Goal: Task Accomplishment & Management: Manage account settings

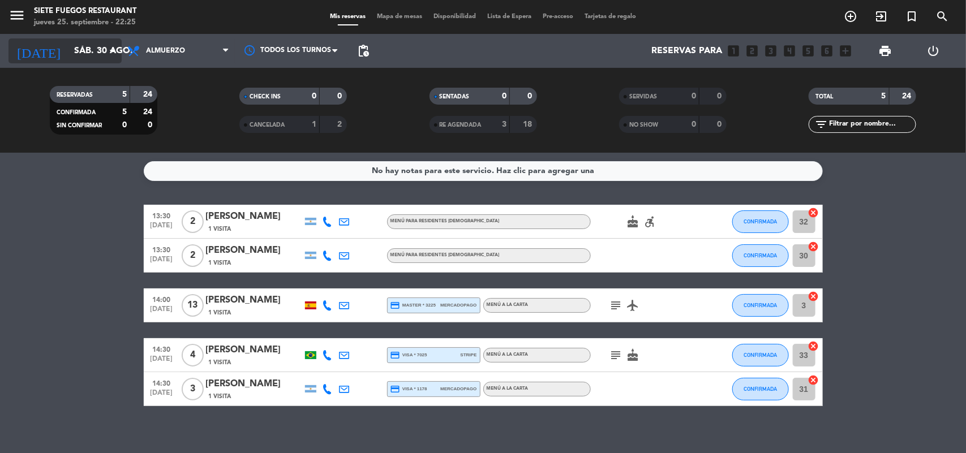
click at [102, 47] on input "sáb. 30 ago." at bounding box center [127, 51] width 119 height 22
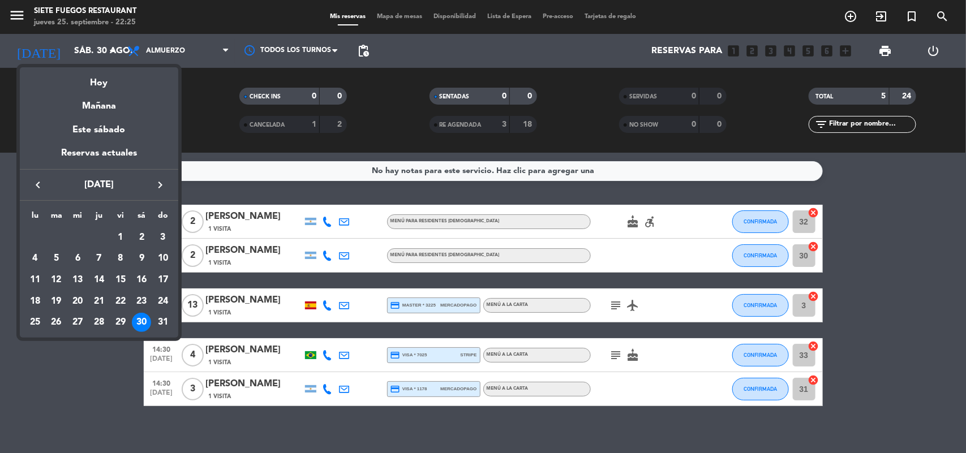
click at [41, 180] on icon "keyboard_arrow_left" at bounding box center [38, 185] width 14 height 14
click at [165, 188] on icon "keyboard_arrow_right" at bounding box center [160, 185] width 14 height 14
click at [139, 316] on div "27" at bounding box center [141, 322] width 19 height 19
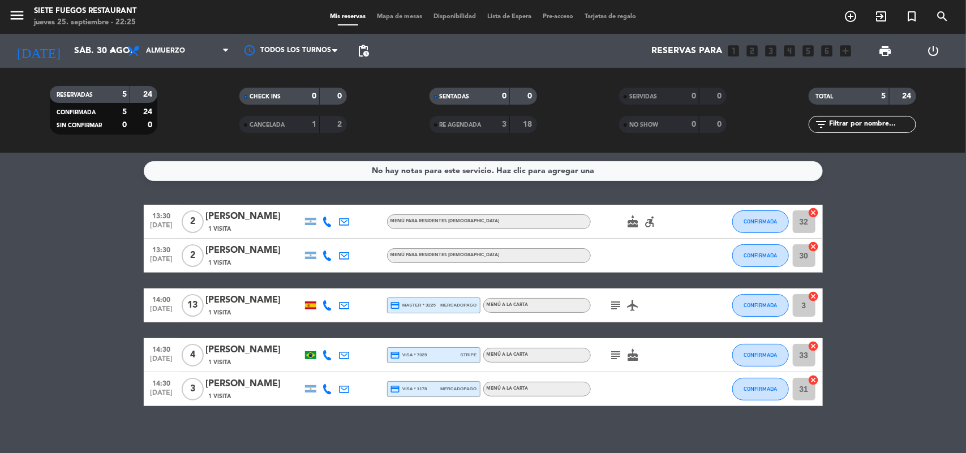
type input "[DATE]"
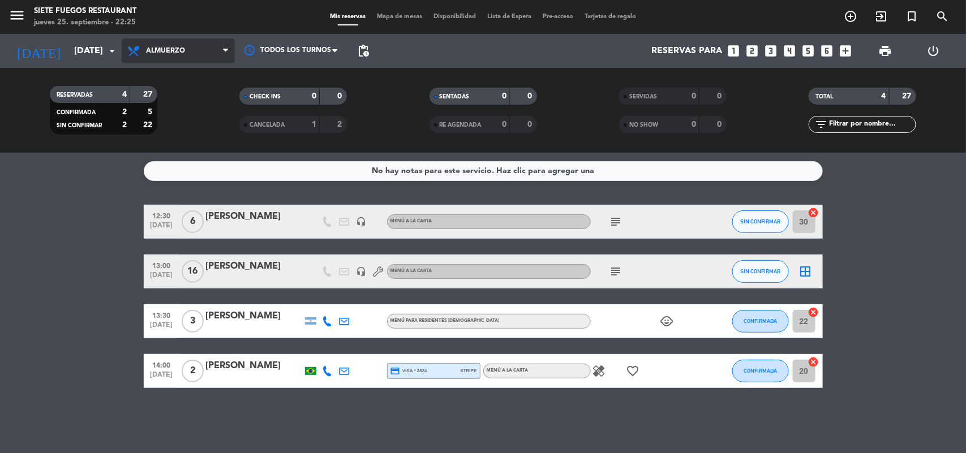
click at [203, 55] on span "Almuerzo" at bounding box center [178, 50] width 113 height 25
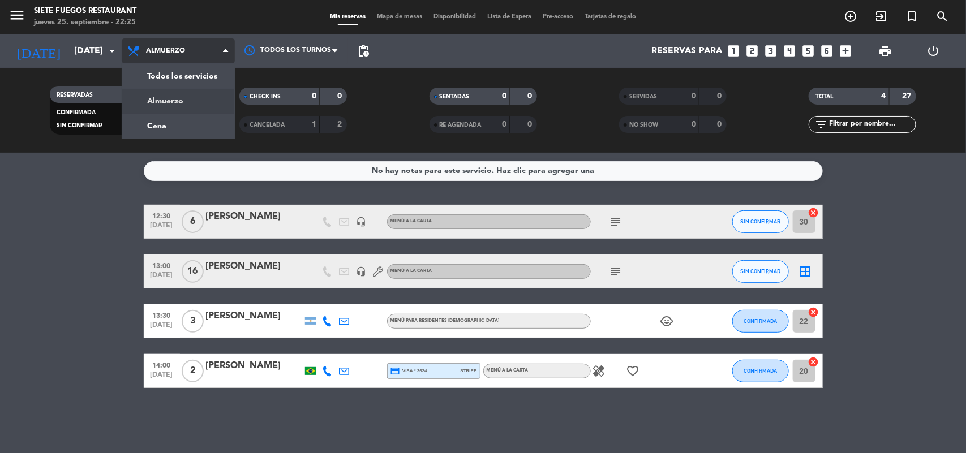
click at [193, 121] on div "menu Siete Fuegos Restaurant [DATE] 25. septiembre - 22:25 Mis reservas Mapa de…" at bounding box center [483, 76] width 966 height 153
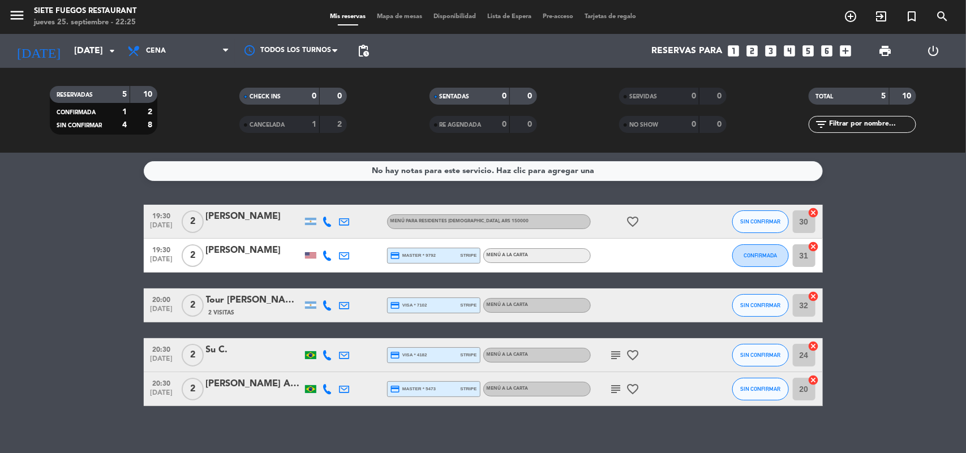
click at [635, 224] on icon "favorite_border" at bounding box center [634, 222] width 14 height 14
click at [753, 221] on span "SIN CONFIRMAR" at bounding box center [760, 221] width 40 height 6
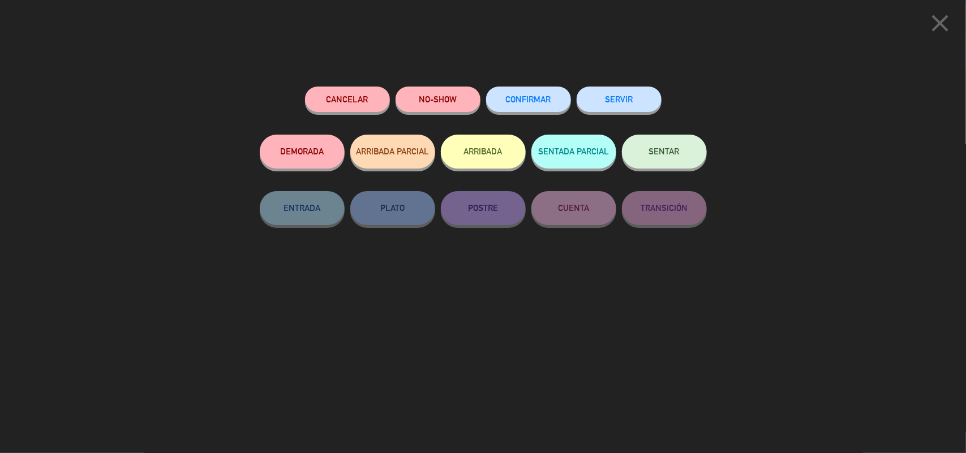
click at [547, 95] on button "CONFIRMAR" at bounding box center [528, 99] width 85 height 25
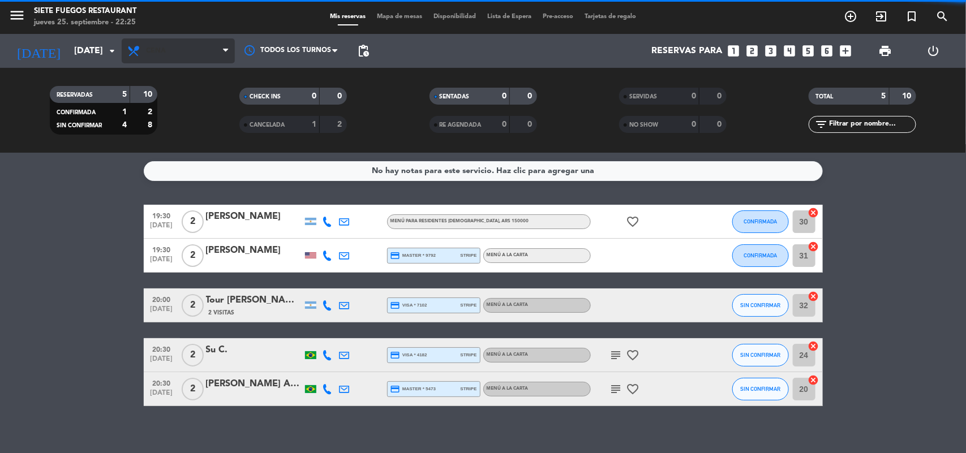
click at [207, 54] on span "Cena" at bounding box center [178, 50] width 113 height 25
click at [194, 109] on filter-checkbox "RESERVADAS 5 10 CONFIRMADA 2 4 SIN CONFIRMAR 3 6" at bounding box center [103, 110] width 190 height 49
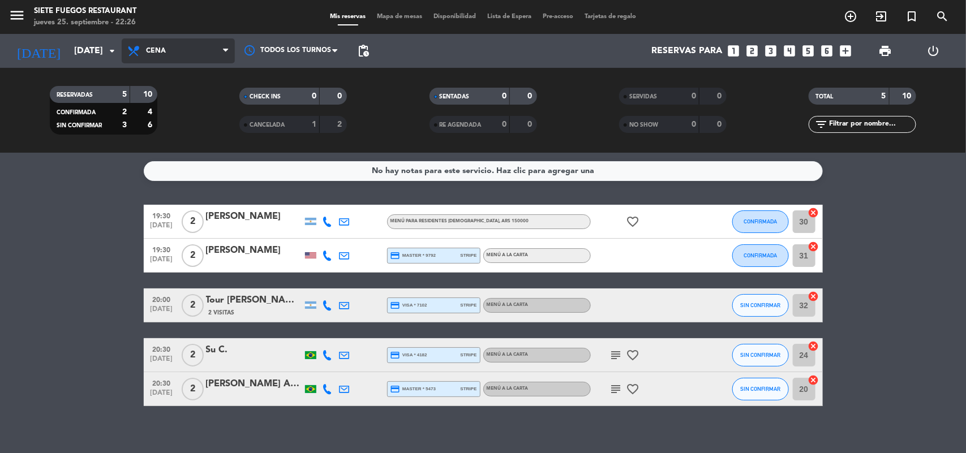
click at [188, 57] on span "Cena" at bounding box center [178, 50] width 113 height 25
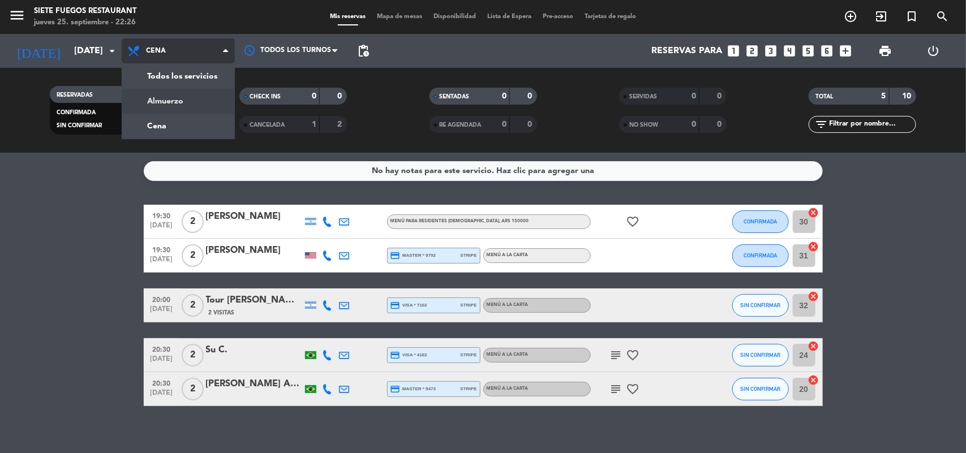
click at [187, 108] on div "menu Siete Fuegos Restaurant [DATE] 25. septiembre - 22:26 Mis reservas Mapa de…" at bounding box center [483, 76] width 966 height 153
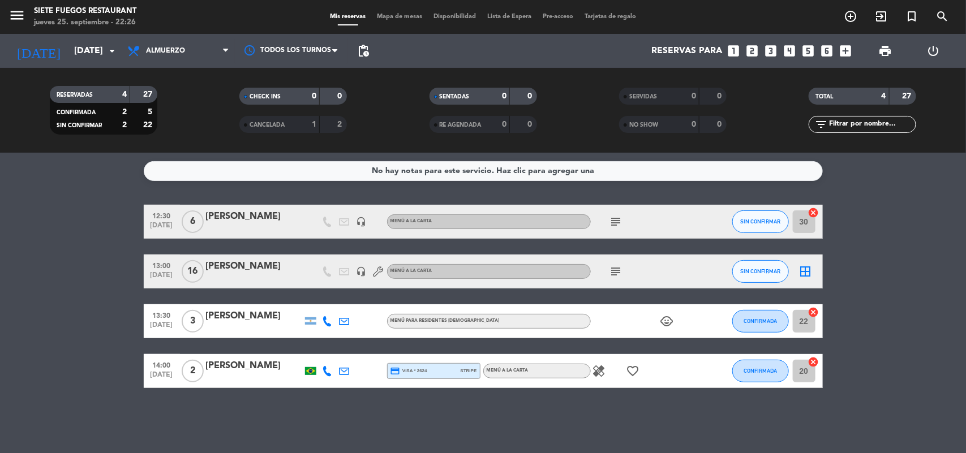
click at [428, 226] on div "Menú a la carta" at bounding box center [489, 222] width 204 height 15
click at [503, 268] on div "Menú a la carta" at bounding box center [489, 271] width 204 height 15
drag, startPoint x: 605, startPoint y: 267, endPoint x: 619, endPoint y: 271, distance: 14.6
click at [610, 268] on div "subject" at bounding box center [642, 271] width 102 height 33
click at [620, 271] on icon "subject" at bounding box center [617, 272] width 14 height 14
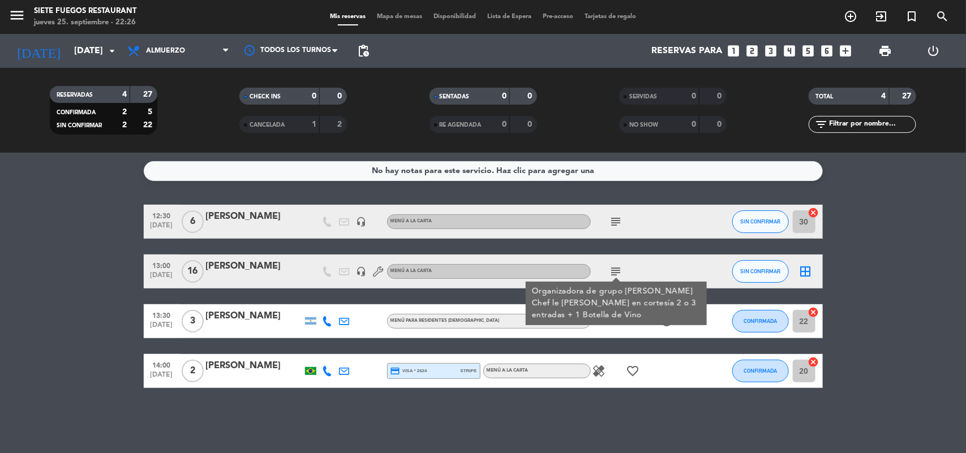
click at [619, 268] on icon "subject" at bounding box center [617, 272] width 14 height 14
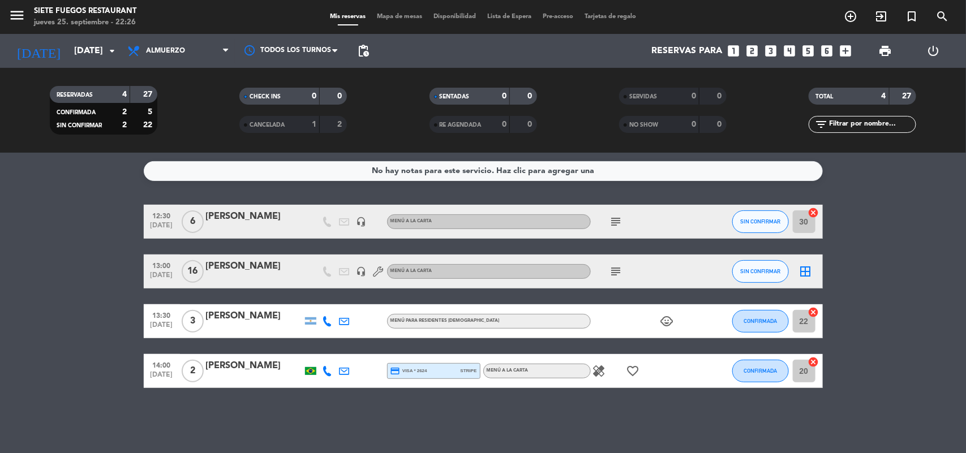
click at [417, 320] on span "Menú para Residentes [DEMOGRAPHIC_DATA]" at bounding box center [445, 321] width 109 height 5
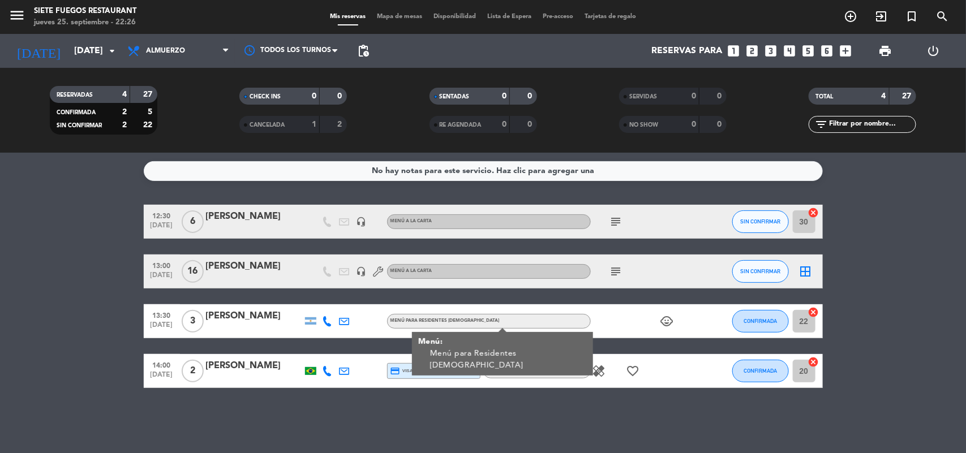
click at [488, 320] on div "Menú para Residentes [DEMOGRAPHIC_DATA]" at bounding box center [489, 321] width 204 height 15
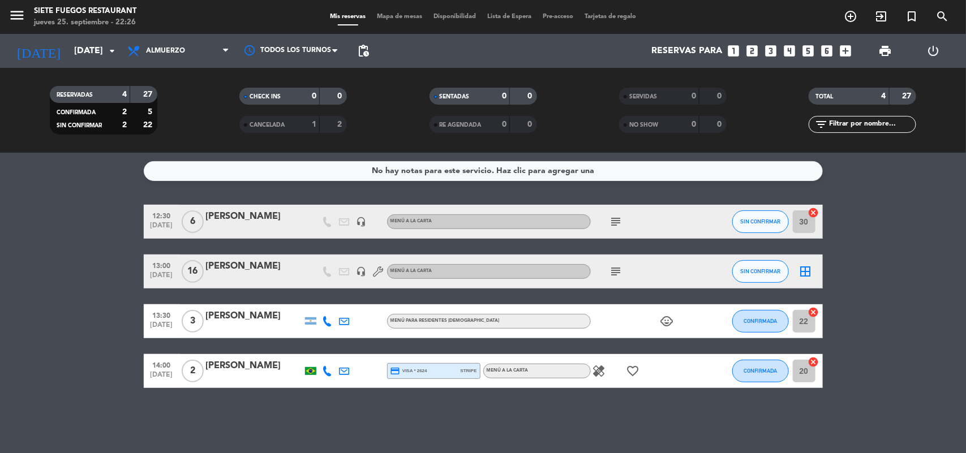
click at [805, 267] on icon "border_all" at bounding box center [806, 272] width 14 height 14
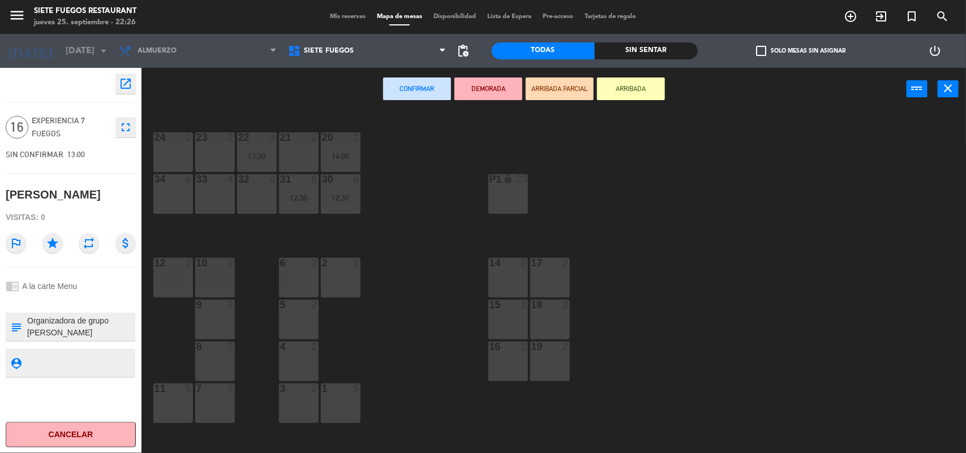
click at [222, 194] on div "33 4" at bounding box center [215, 194] width 40 height 40
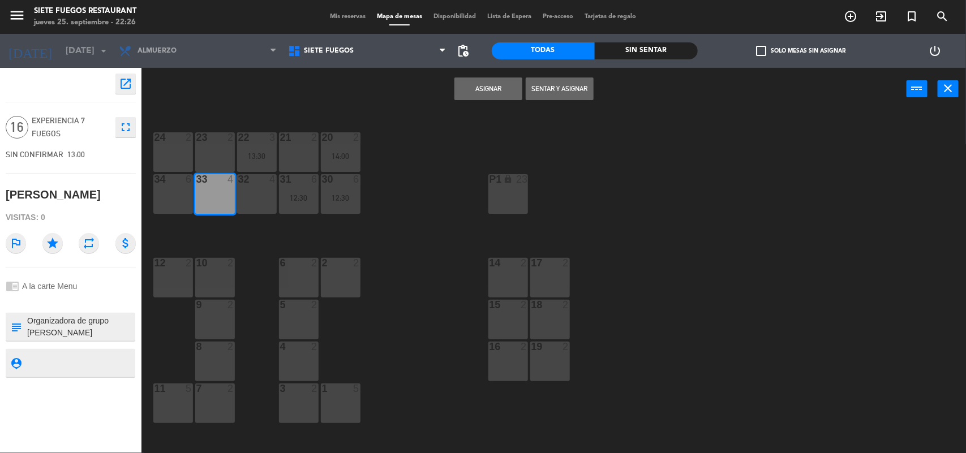
click at [246, 193] on div "32 4" at bounding box center [257, 194] width 40 height 40
click at [502, 95] on button "Asignar" at bounding box center [489, 89] width 68 height 23
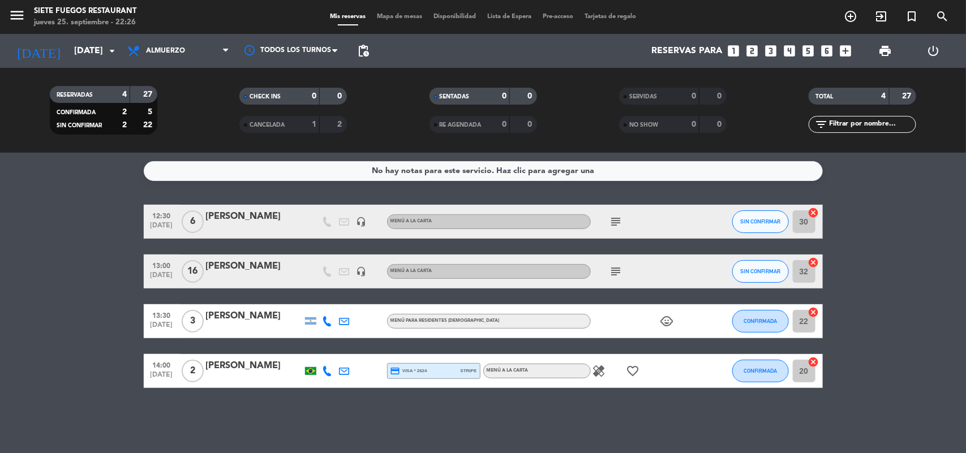
click at [446, 323] on span "Menú para Residentes [DEMOGRAPHIC_DATA]" at bounding box center [445, 321] width 109 height 5
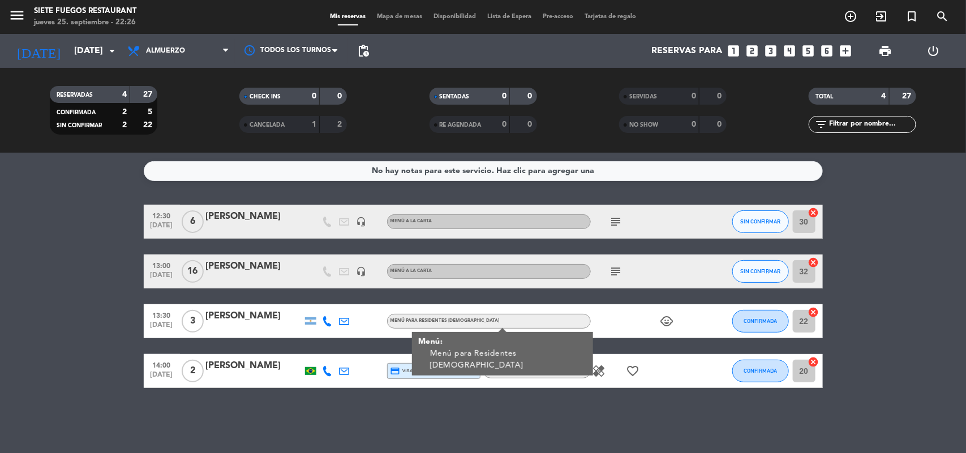
click at [535, 367] on div "Menú a la carta" at bounding box center [537, 371] width 108 height 15
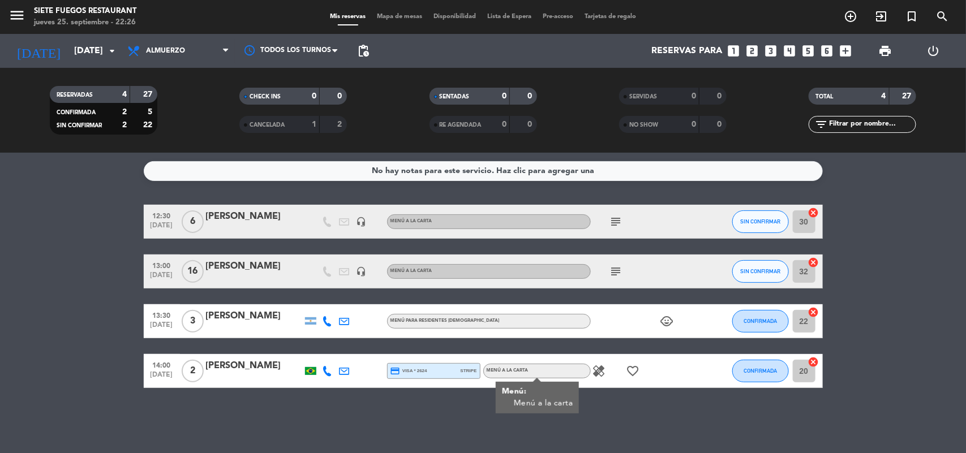
drag, startPoint x: 547, startPoint y: 369, endPoint x: 593, endPoint y: 374, distance: 45.5
click at [547, 370] on div "Menú a la carta" at bounding box center [537, 371] width 108 height 15
click at [605, 370] on icon "healing" at bounding box center [600, 372] width 14 height 14
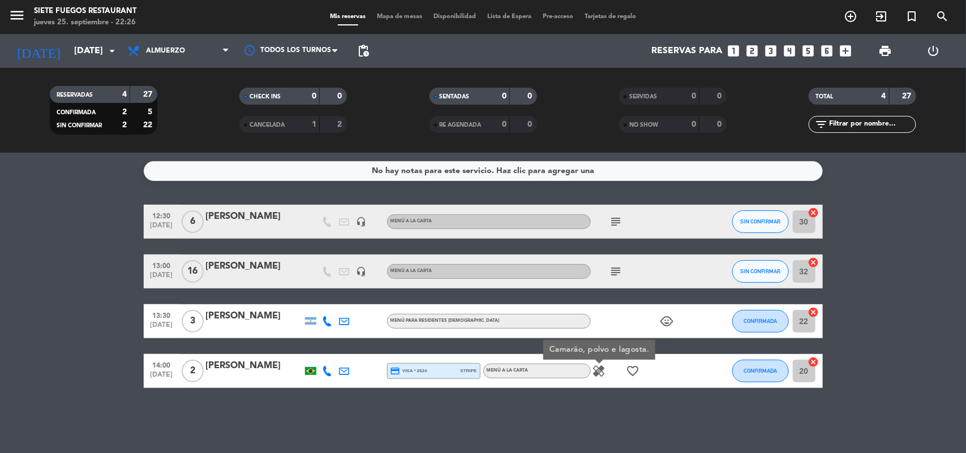
click at [601, 371] on icon "healing" at bounding box center [600, 372] width 14 height 14
